Goal: Check status: Check status

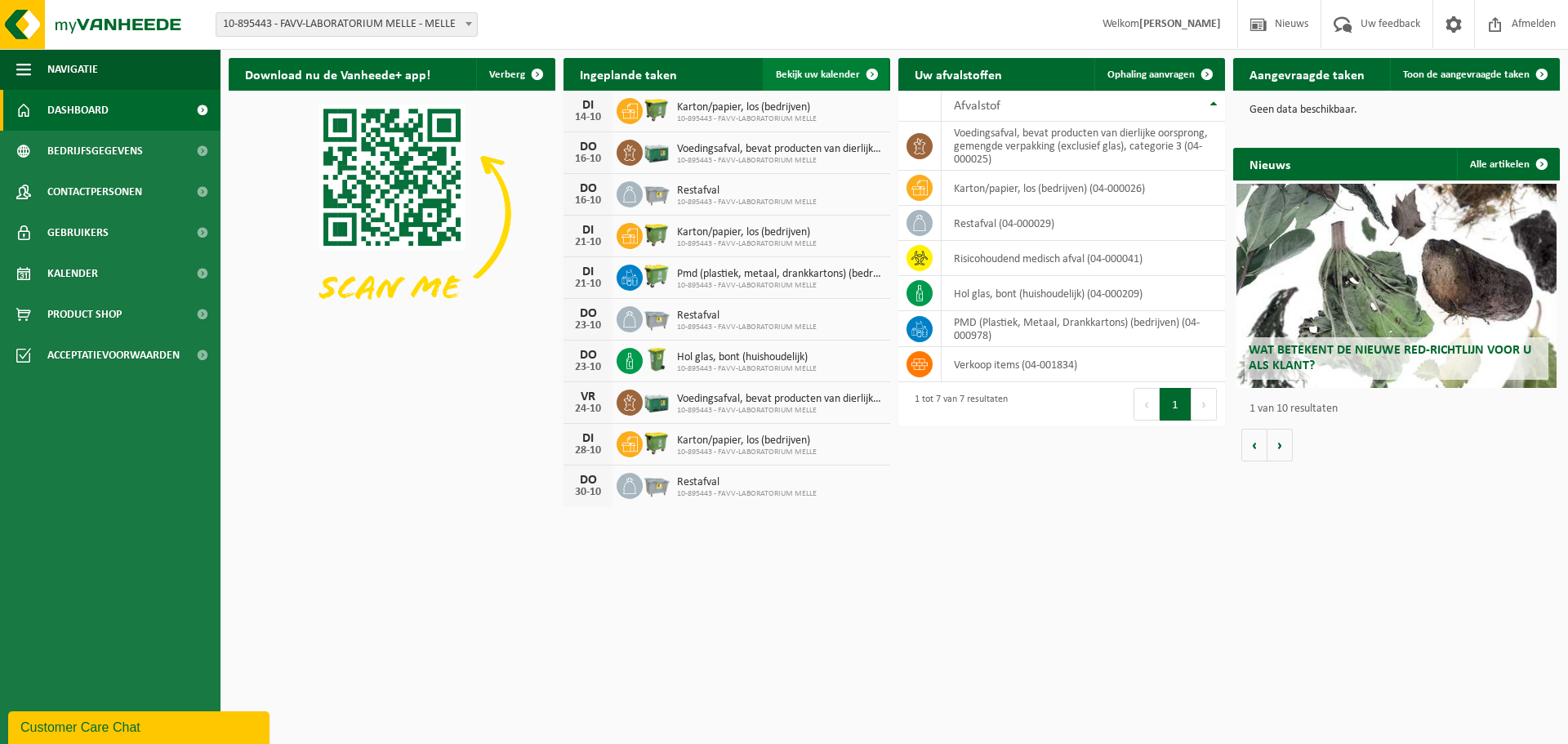
click at [834, 72] on span "Bekijk uw kalender" at bounding box center [817, 75] width 84 height 11
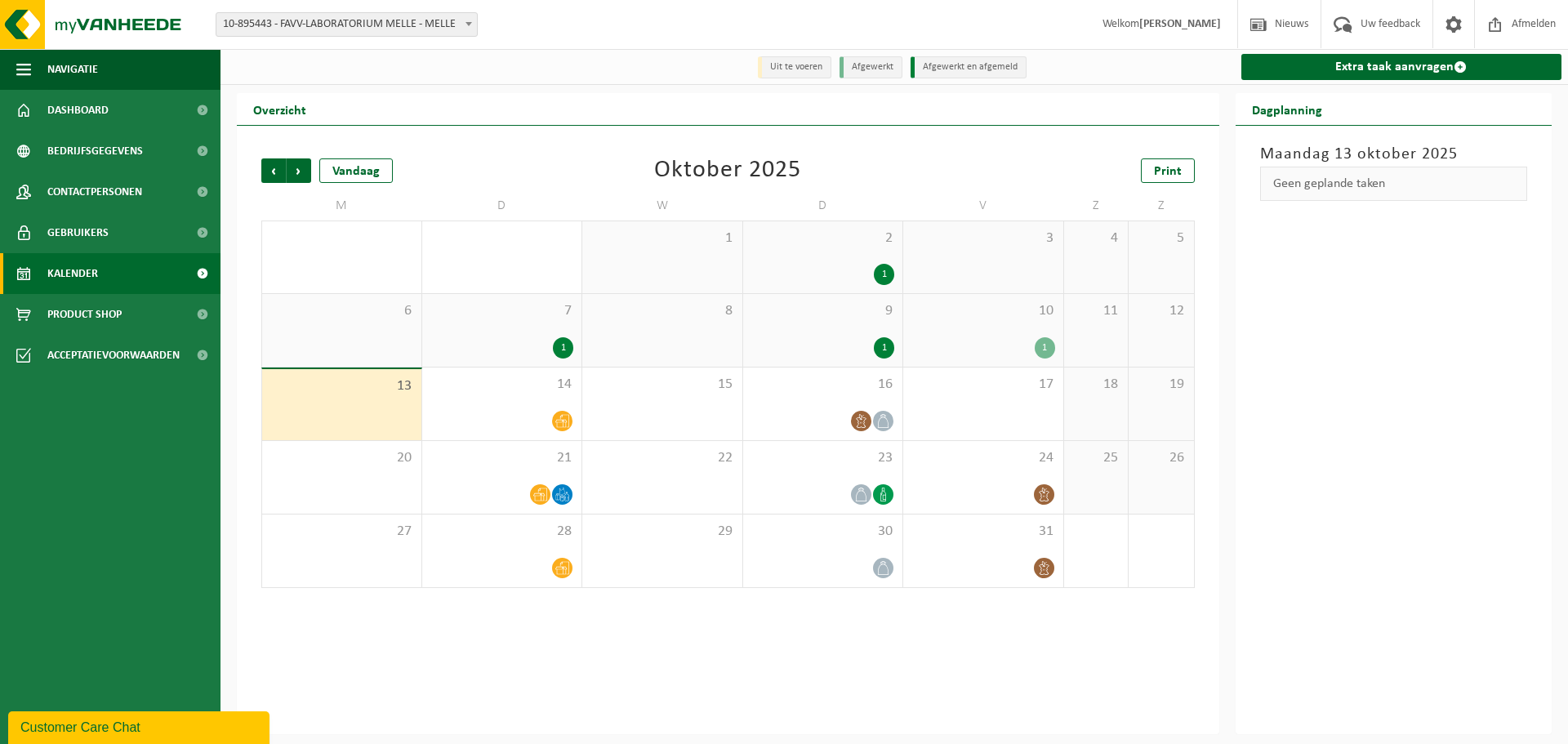
click at [1040, 342] on div "1" at bounding box center [1045, 348] width 21 height 22
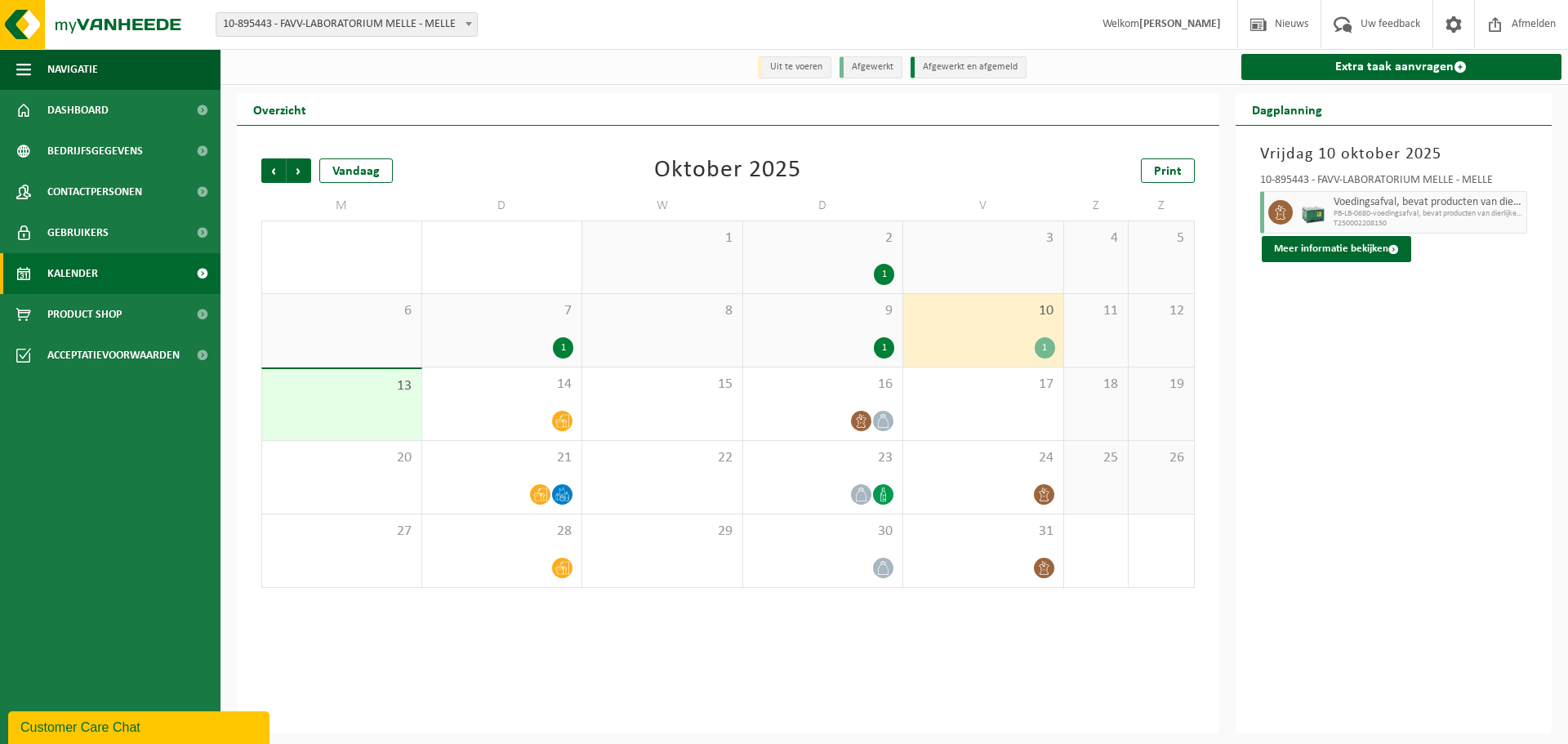
click at [1394, 223] on span "T250002208150" at bounding box center [1428, 223] width 189 height 10
click at [1348, 240] on button "Meer informatie bekijken" at bounding box center [1337, 249] width 150 height 26
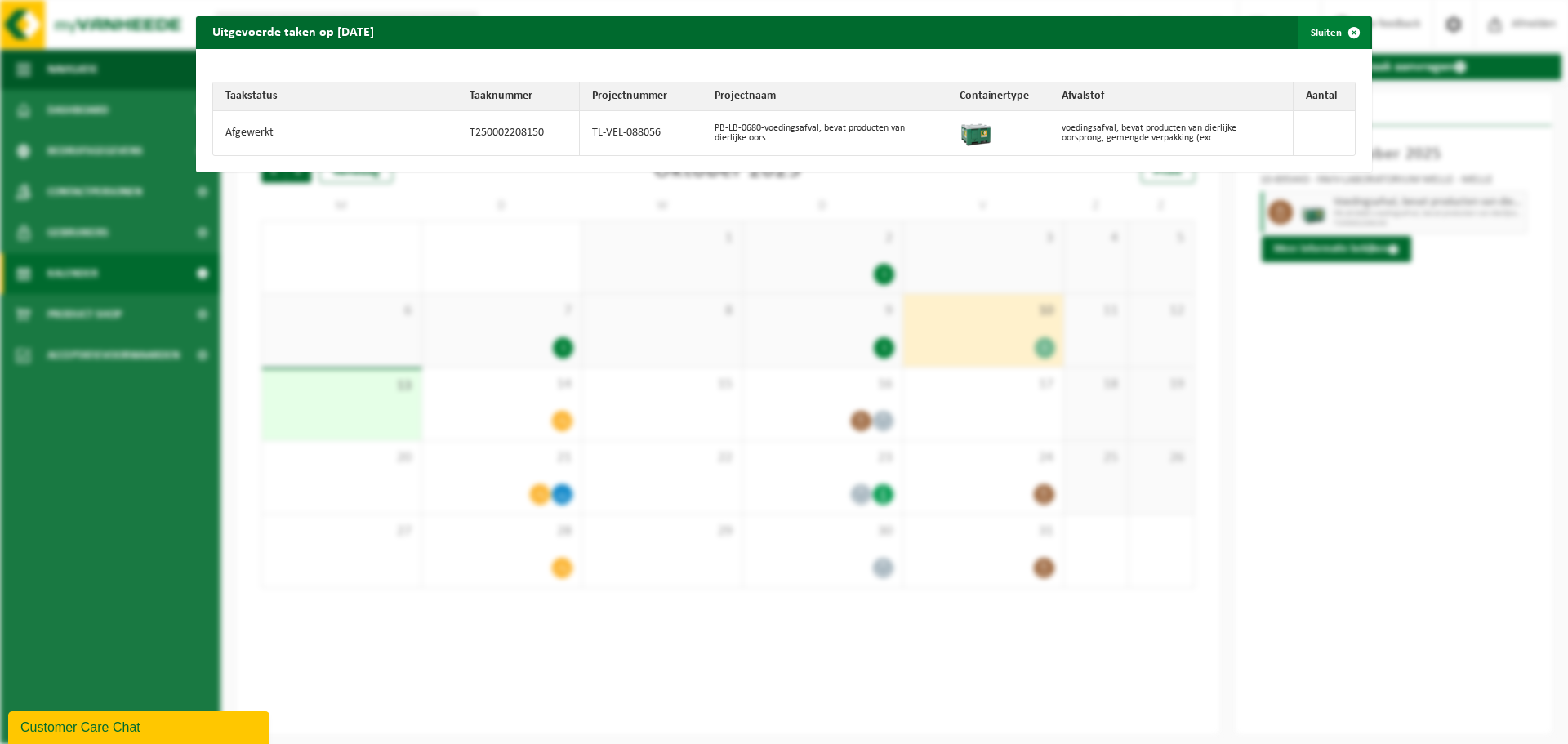
click at [1342, 32] on span "button" at bounding box center [1354, 32] width 32 height 32
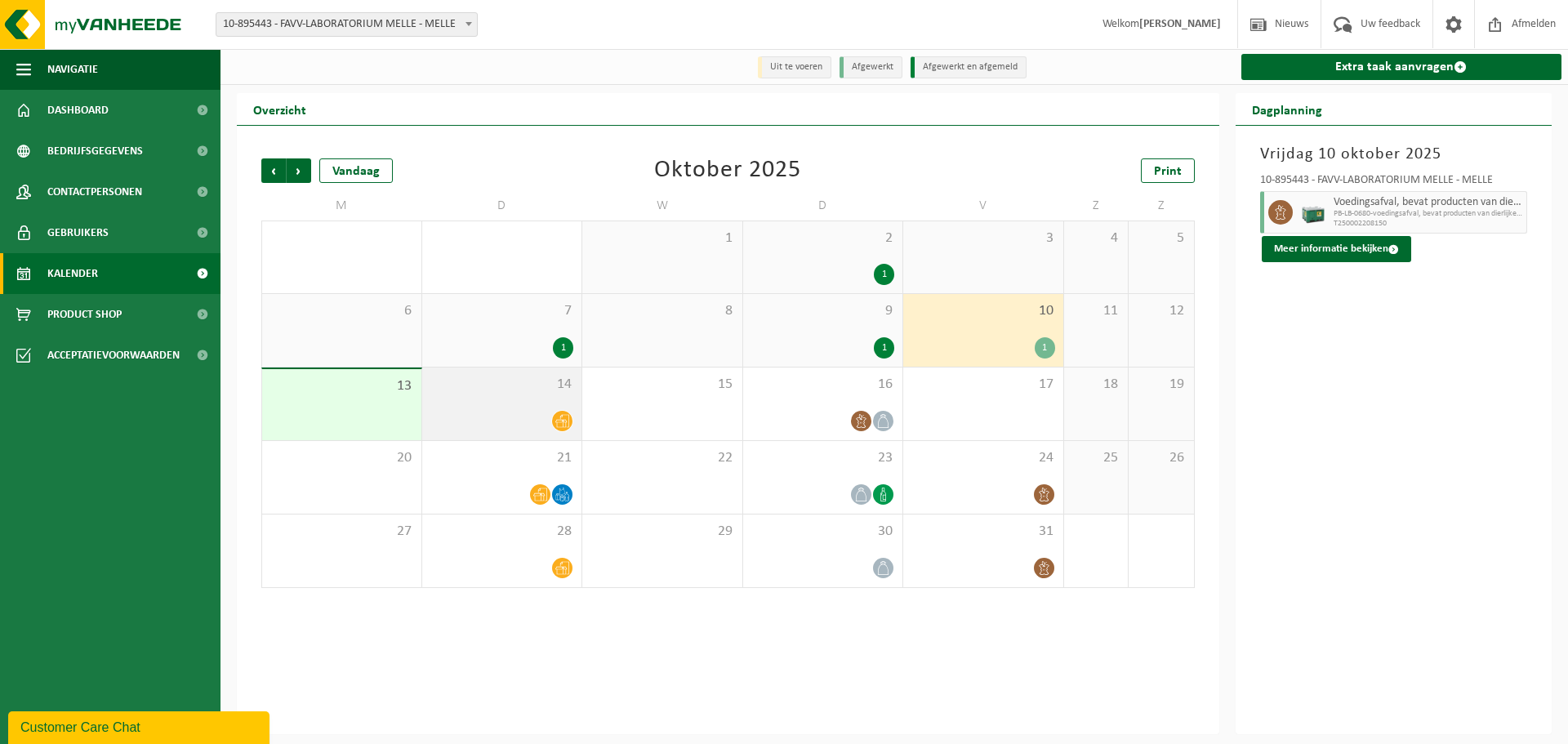
click at [564, 423] on icon at bounding box center [561, 422] width 14 height 14
